Goal: Information Seeking & Learning: Learn about a topic

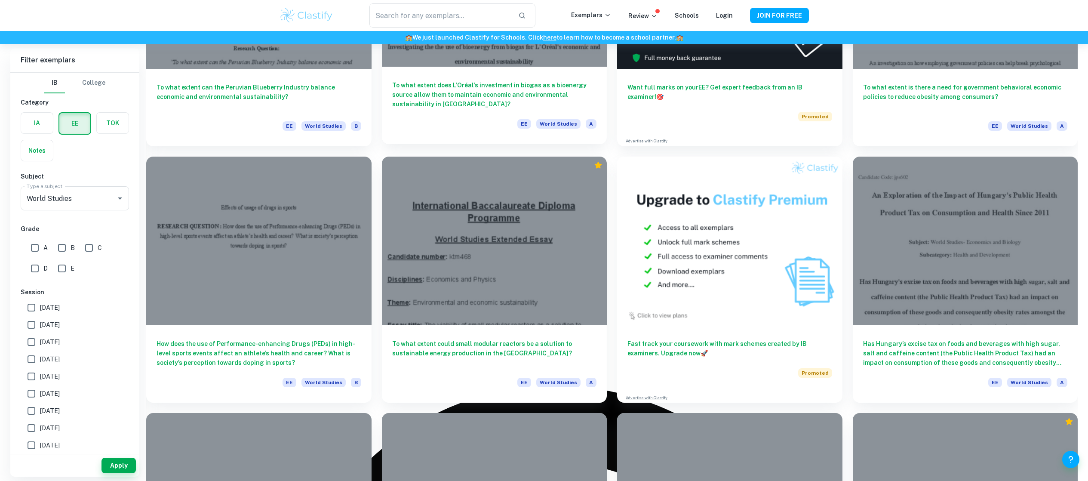
scroll to position [218, 0]
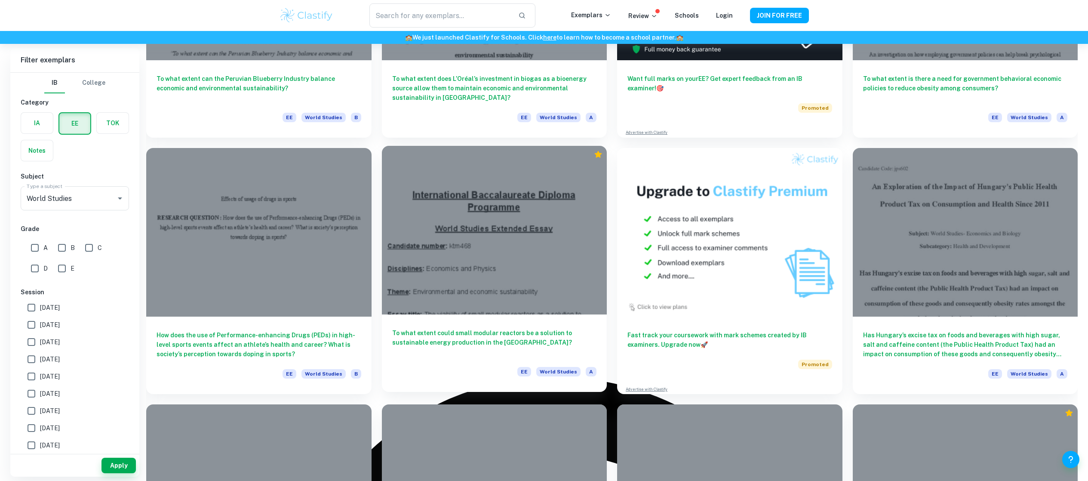
click at [468, 333] on h6 "To what extent could small modular reactors be a solution to sustainable energy…" at bounding box center [494, 342] width 205 height 28
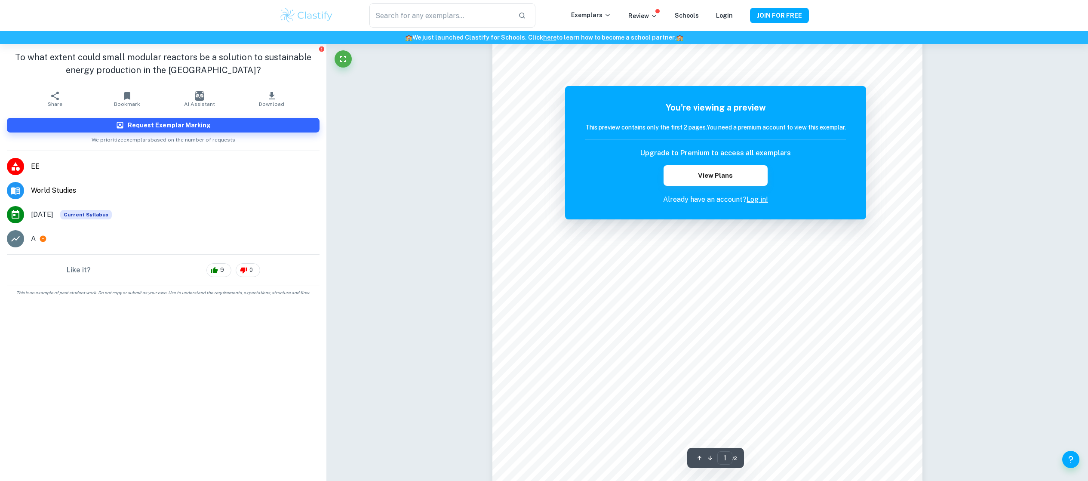
scroll to position [7, 0]
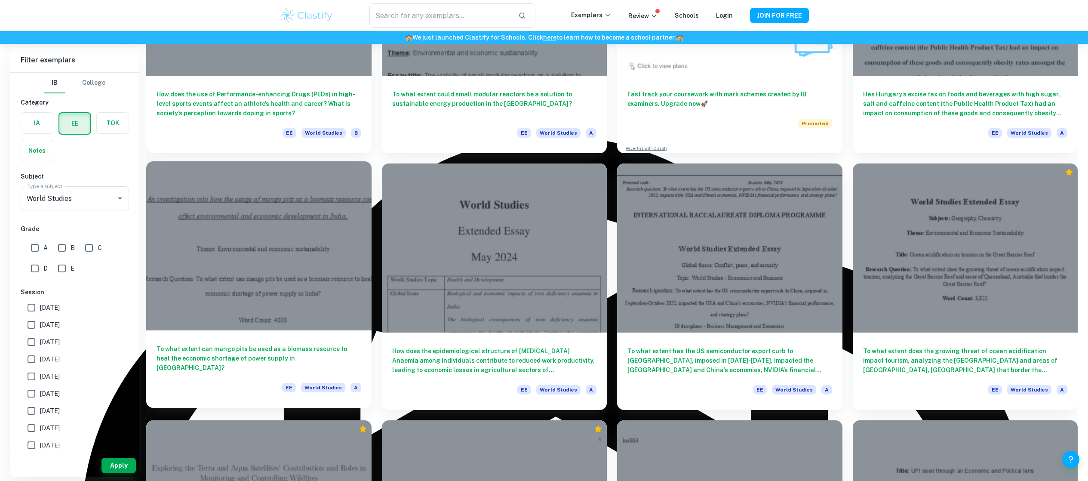
scroll to position [688, 0]
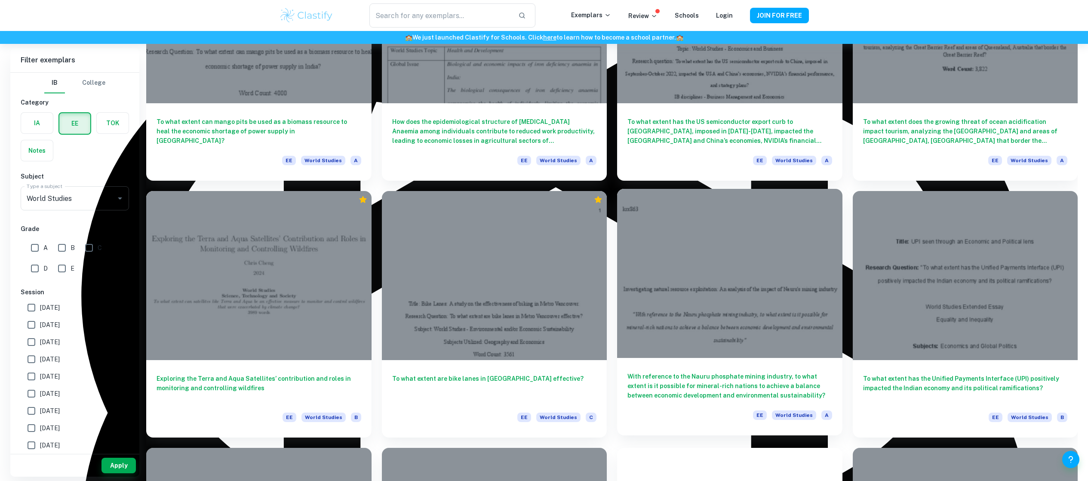
click at [758, 387] on h6 "With reference to the Nauru phosphate mining industry, to what extent is it pos…" at bounding box center [729, 386] width 205 height 28
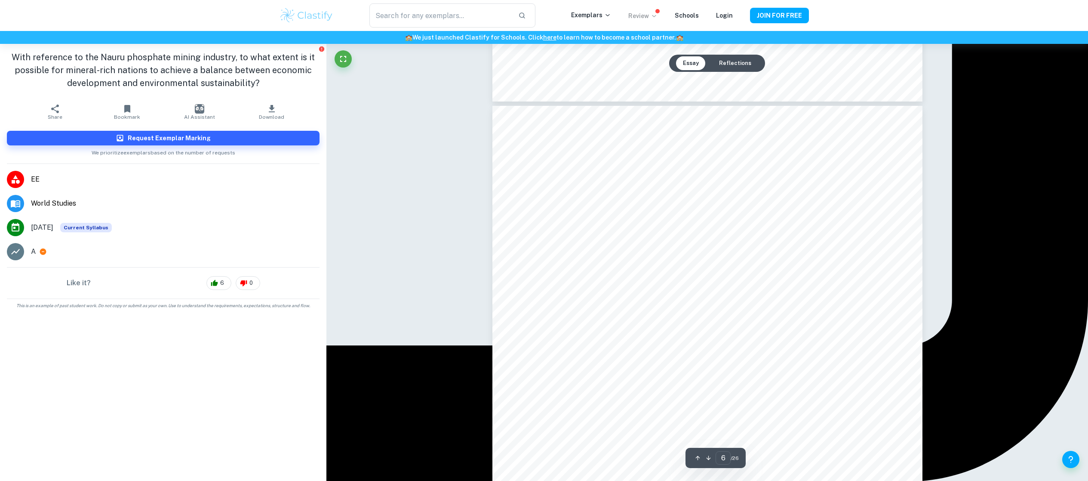
scroll to position [2816, 0]
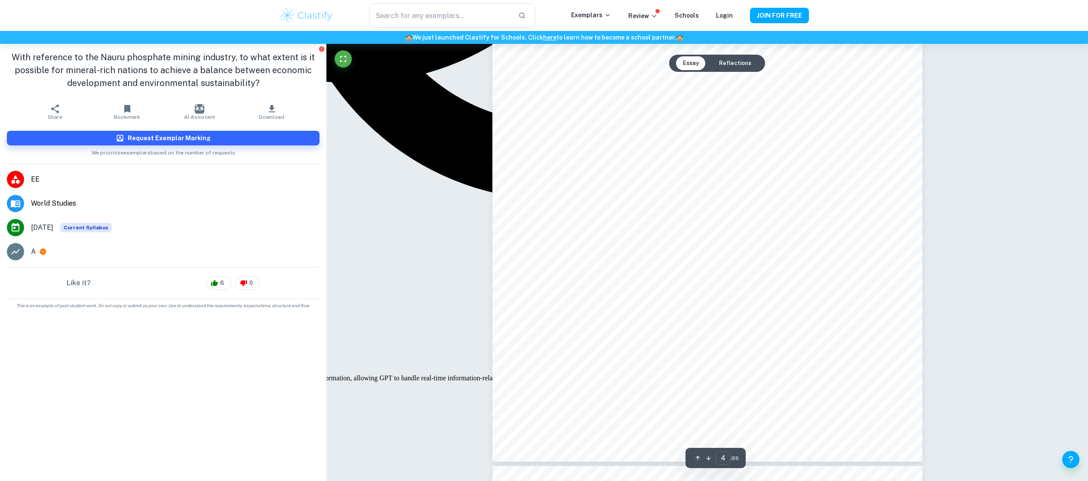
type input "3"
